Goal: Use online tool/utility: Utilize a website feature to perform a specific function

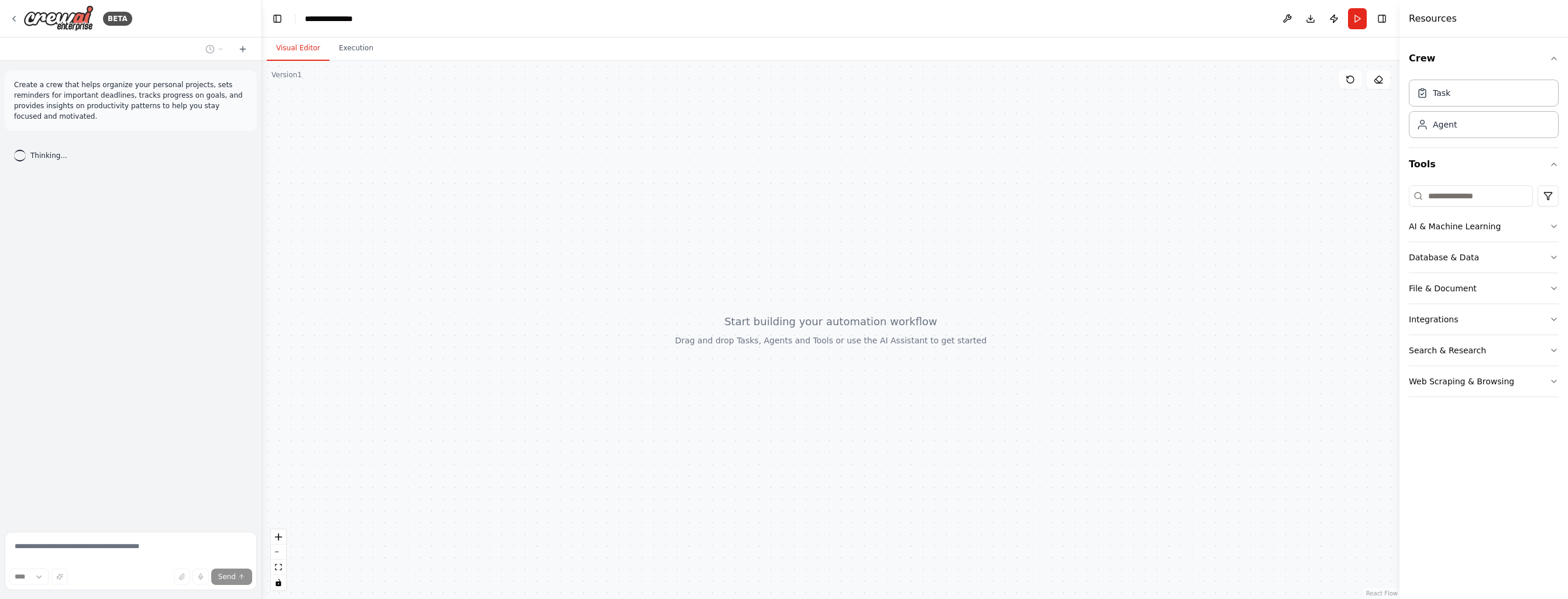
drag, startPoint x: 179, startPoint y: 176, endPoint x: 274, endPoint y: 170, distance: 95.2
click at [262, 171] on div "Create a crew that helps organize your personal projects, sets reminders for im…" at bounding box center [130, 294] width 262 height 466
click at [310, 99] on div at bounding box center [830, 330] width 1137 height 538
click at [68, 253] on div "Create a crew that helps organize your personal projects, sets reminders for im…" at bounding box center [130, 294] width 262 height 466
click at [95, 160] on div "Thinking..." at bounding box center [130, 155] width 253 height 30
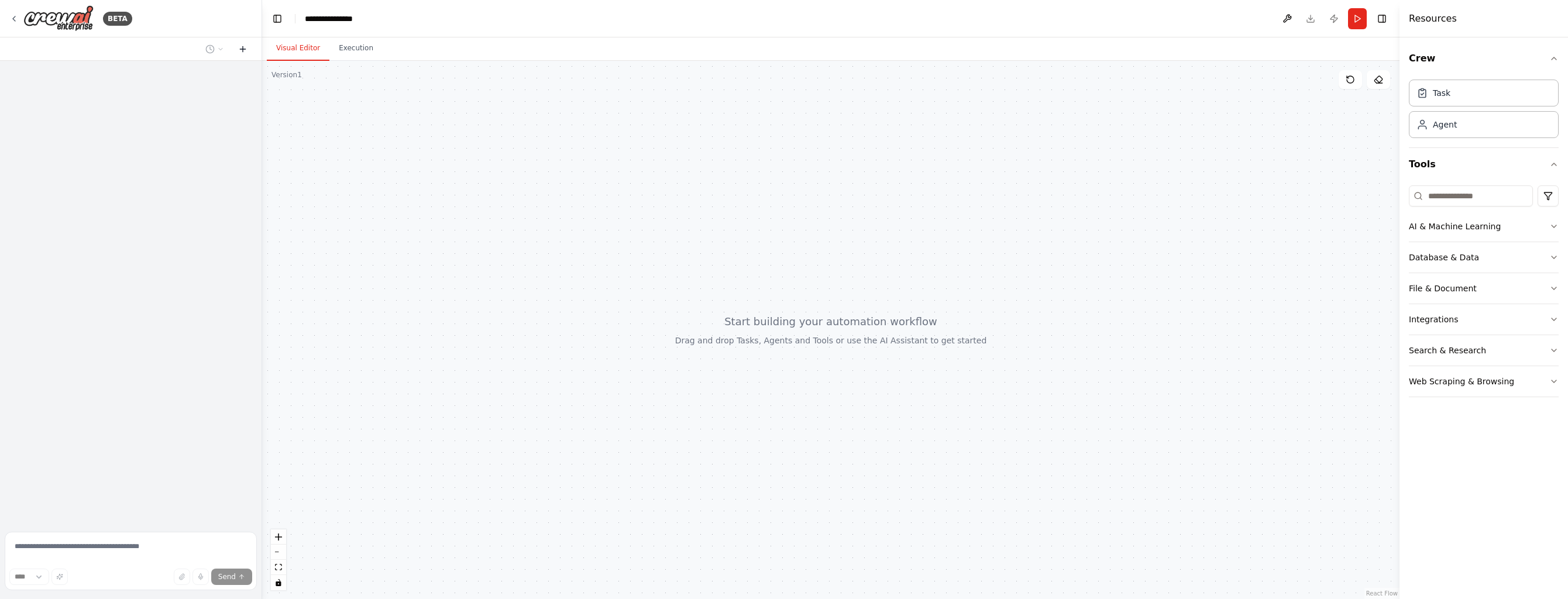
click at [243, 50] on icon at bounding box center [243, 49] width 9 height 9
click at [88, 553] on textarea at bounding box center [130, 561] width 253 height 58
paste textarea "**********"
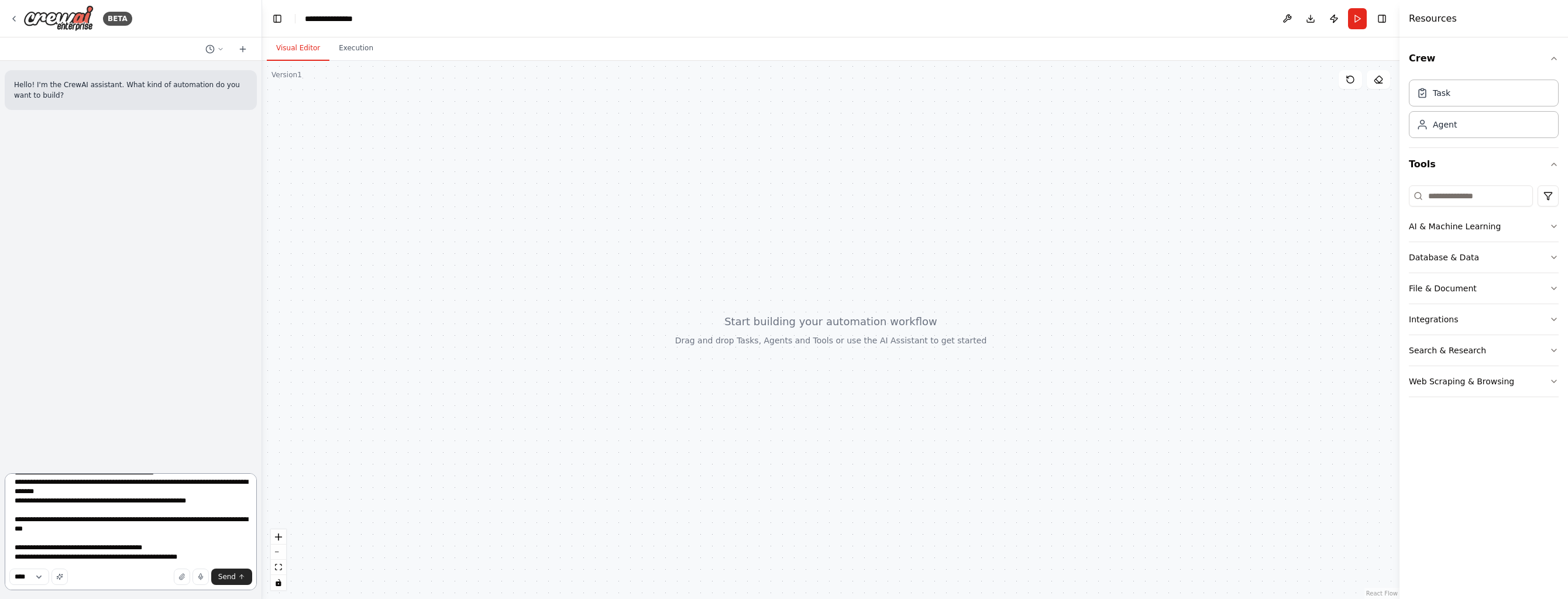
scroll to position [230, 0]
type textarea "**********"
click at [226, 577] on span "Send" at bounding box center [226, 576] width 17 height 9
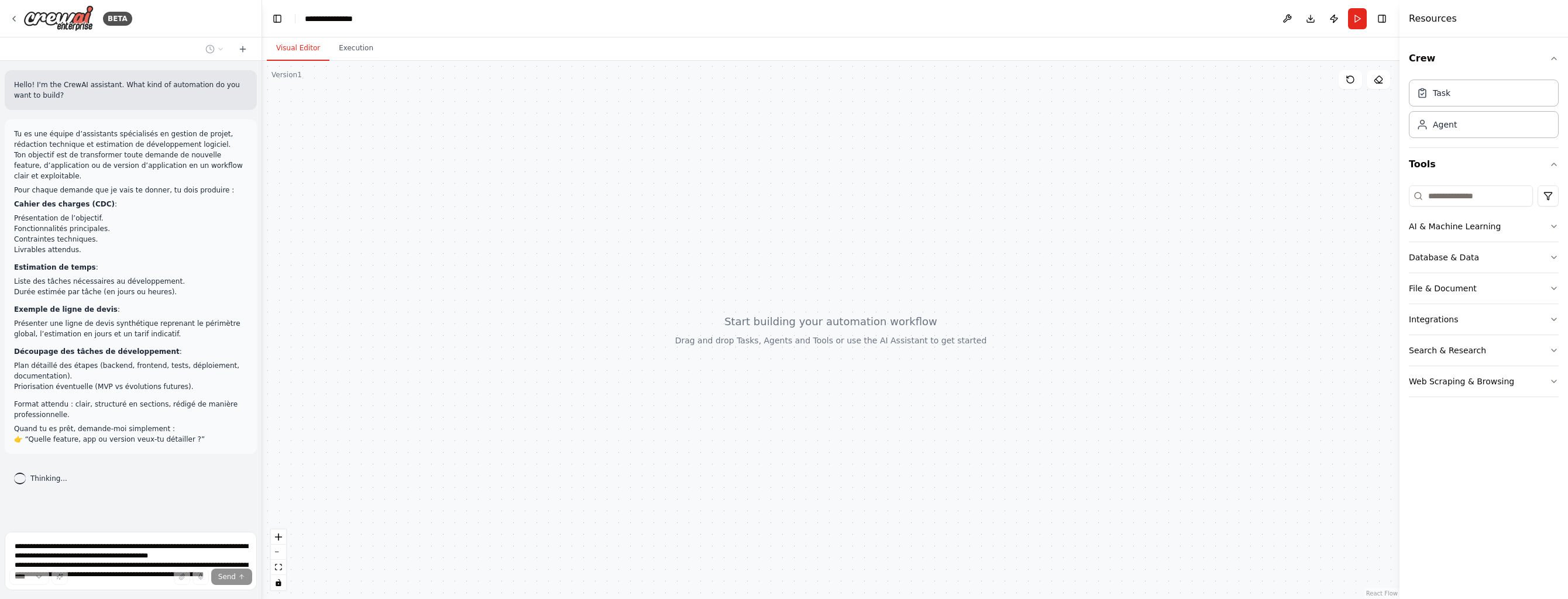
click at [296, 199] on div at bounding box center [830, 330] width 1137 height 538
click at [186, 133] on p "Tu es une équipe d’assistants spécialisés en gestion de projet, rédaction techn…" at bounding box center [130, 155] width 234 height 53
click at [187, 210] on p "Cahier des charges (CDC) :" at bounding box center [130, 204] width 234 height 11
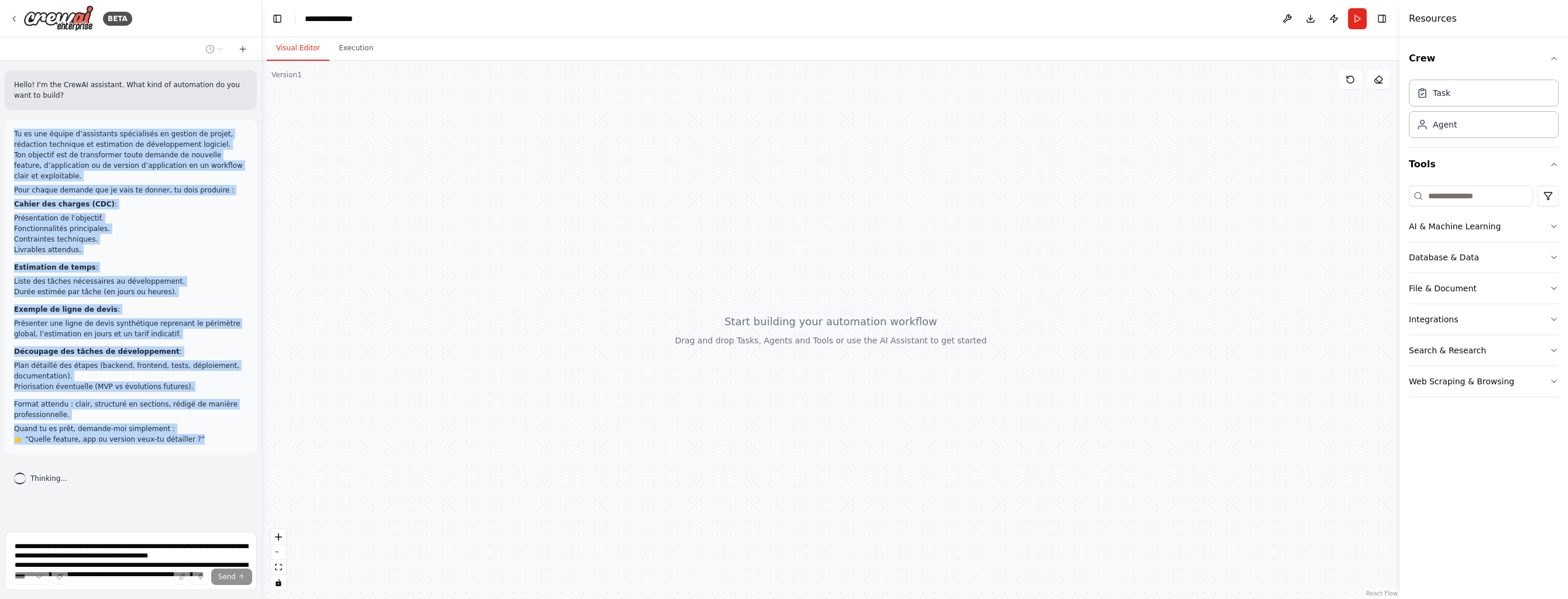
drag, startPoint x: 48, startPoint y: 176, endPoint x: 214, endPoint y: 448, distance: 318.7
click at [214, 445] on div "Tu es une équipe d’assistants spécialisés en gestion de projet, rédaction techn…" at bounding box center [130, 286] width 234 height 315
click at [214, 448] on div "Tu es une équipe d’assistants spécialisés en gestion de projet, rédaction techn…" at bounding box center [130, 286] width 253 height 335
drag, startPoint x: 228, startPoint y: 445, endPoint x: 12, endPoint y: 131, distance: 381.1
click at [12, 131] on div "Tu es une équipe d’assistants spécialisés en gestion de projet, rédaction techn…" at bounding box center [130, 286] width 253 height 335
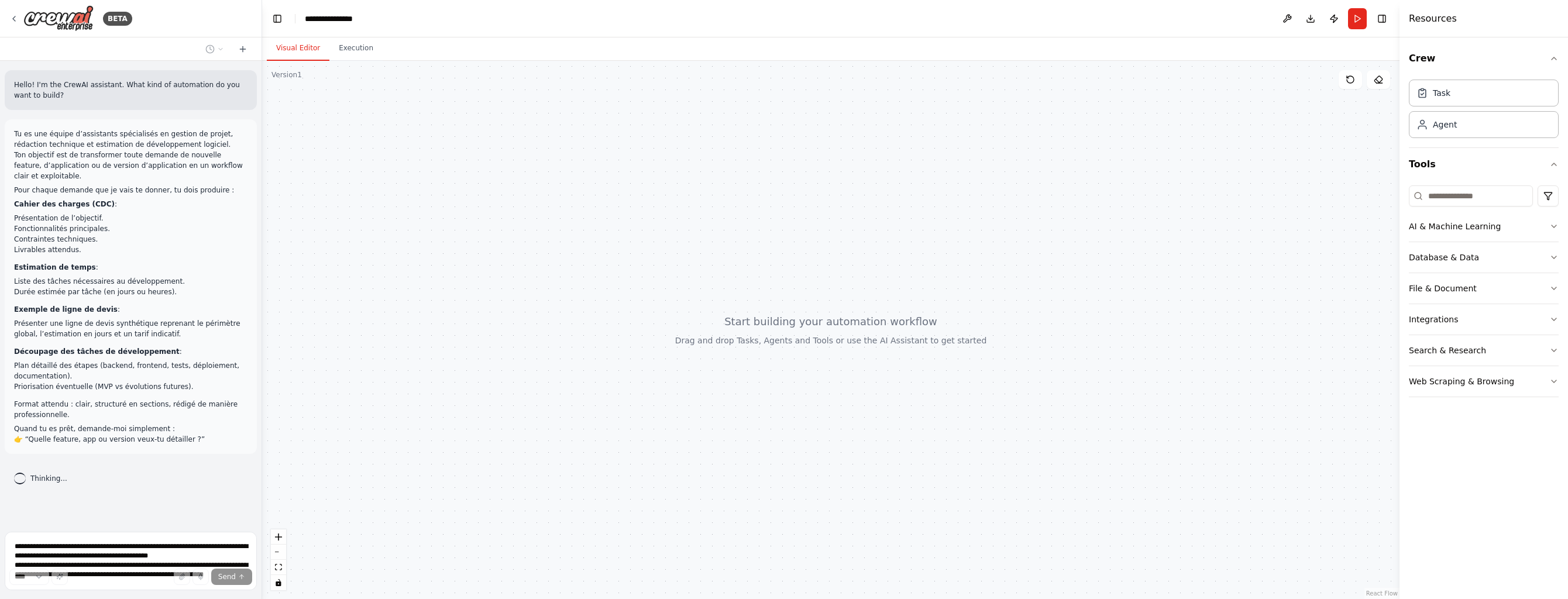
click at [12, 131] on div "Tu es une équipe d’assistants spécialisés en gestion de projet, rédaction techn…" at bounding box center [130, 286] width 253 height 335
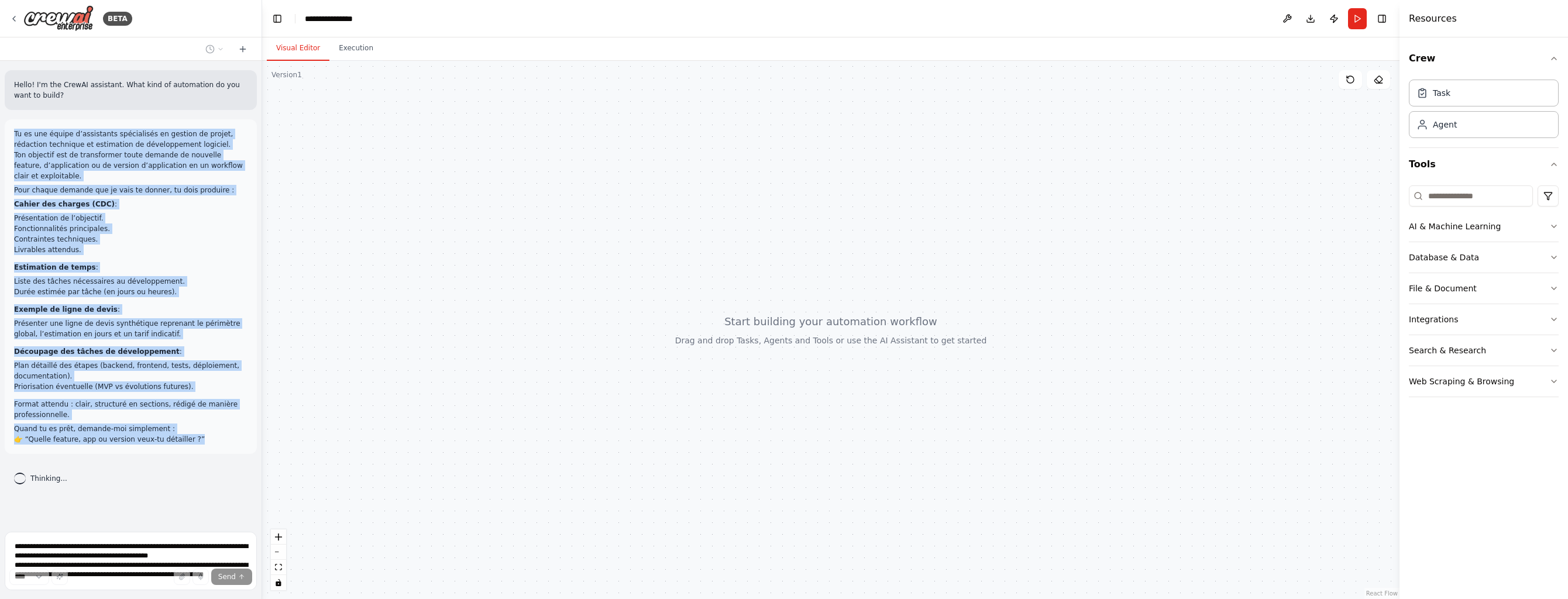
drag, startPoint x: 12, startPoint y: 131, endPoint x: 253, endPoint y: 439, distance: 391.1
click at [253, 439] on div "Tu es une équipe d’assistants spécialisés en gestion de projet, rédaction techn…" at bounding box center [130, 286] width 253 height 335
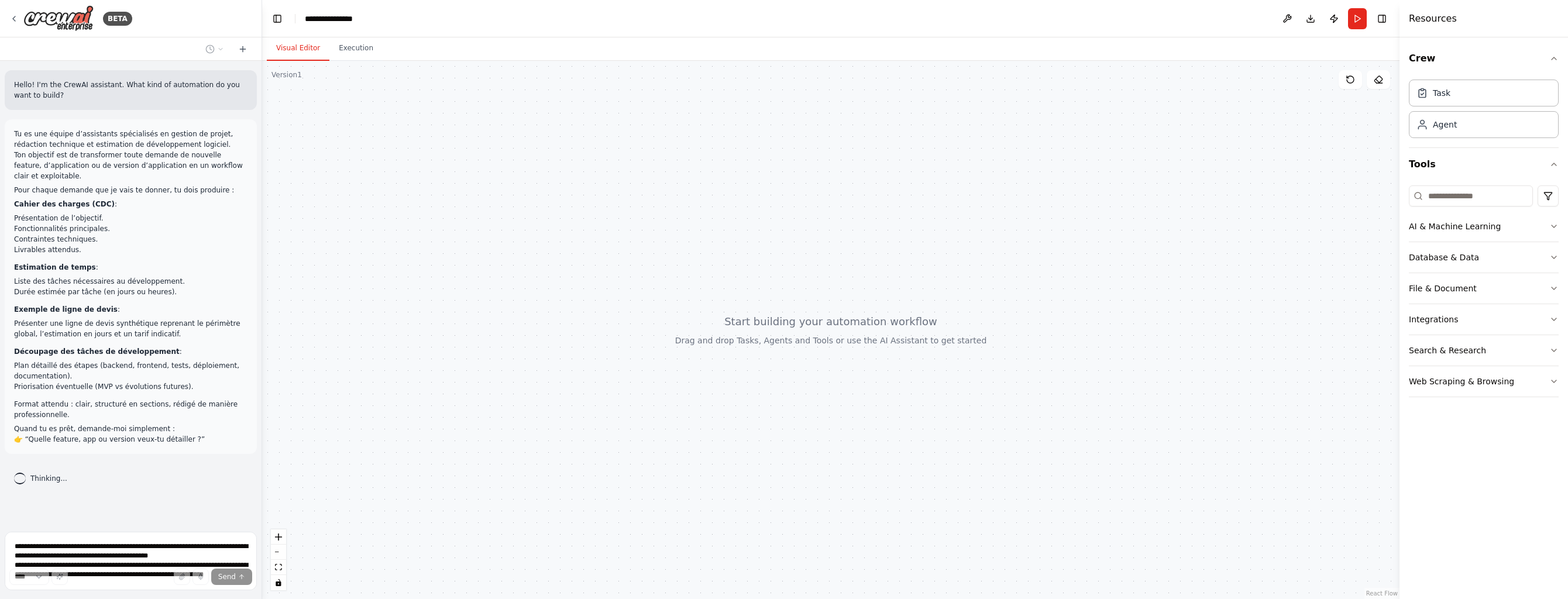
click at [253, 439] on div "Tu es une équipe d’assistants spécialisés en gestion de projet, rédaction techn…" at bounding box center [130, 286] width 253 height 335
drag, startPoint x: 132, startPoint y: 88, endPoint x: 165, endPoint y: 90, distance: 33.1
click at [159, 90] on p "Hello! I'm the CrewAI assistant. What kind of automation do you want to build?" at bounding box center [130, 89] width 234 height 21
click at [165, 90] on p "Hello! I'm the CrewAI assistant. What kind of automation do you want to build?" at bounding box center [130, 89] width 234 height 21
click at [1454, 89] on div "Task" at bounding box center [1484, 93] width 150 height 27
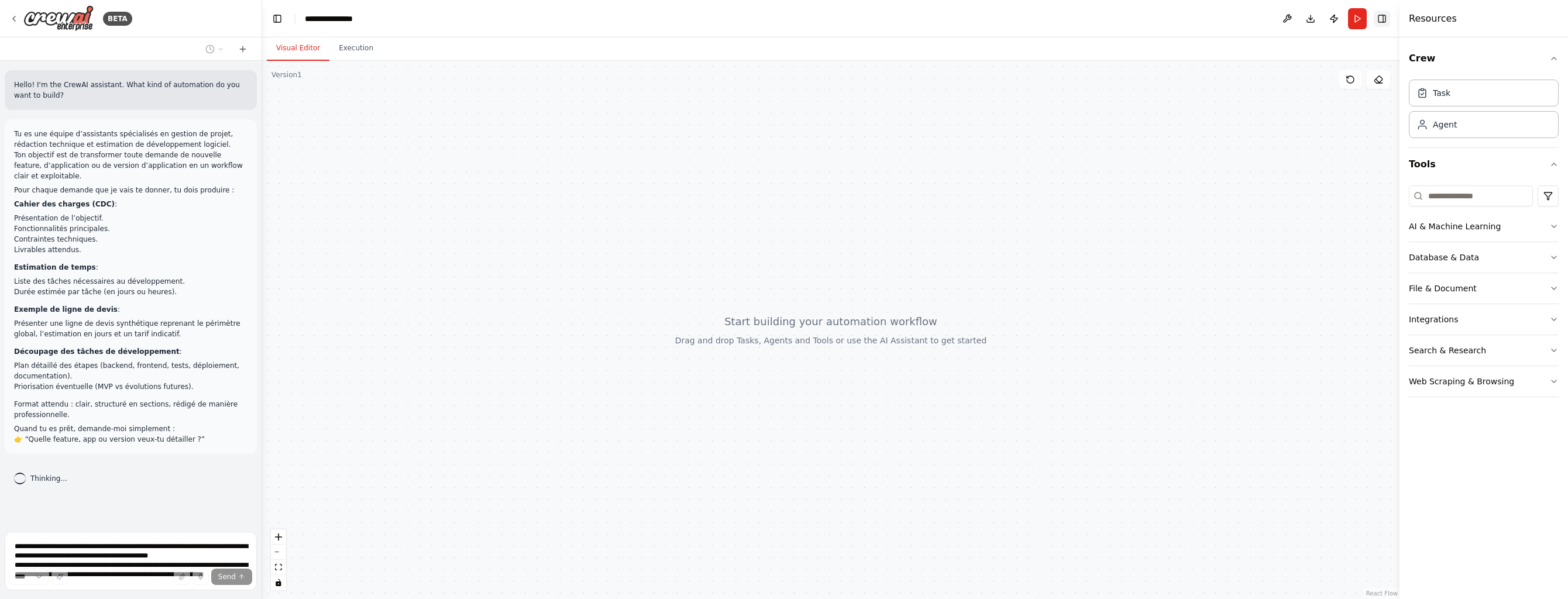
click at [1382, 22] on button "Toggle Right Sidebar" at bounding box center [1382, 19] width 16 height 16
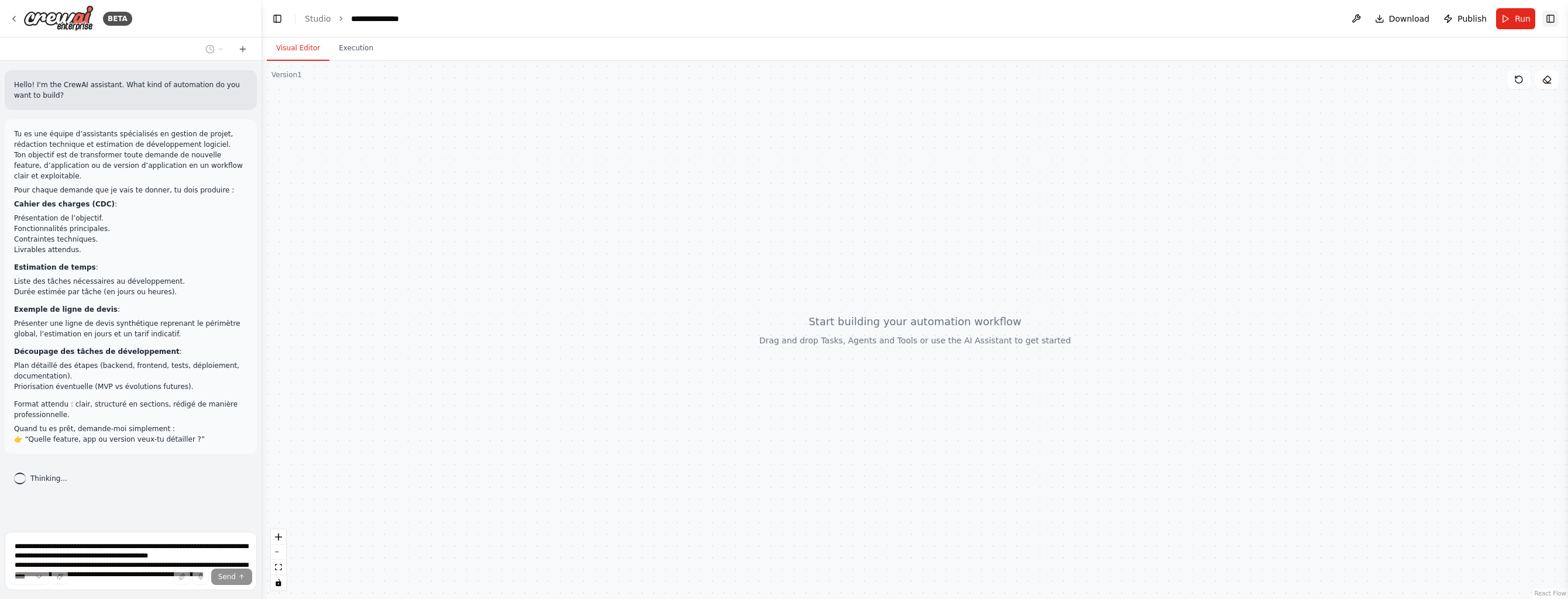
click at [1557, 21] on button "Toggle Right Sidebar" at bounding box center [1551, 19] width 16 height 16
